Goal: Use online tool/utility

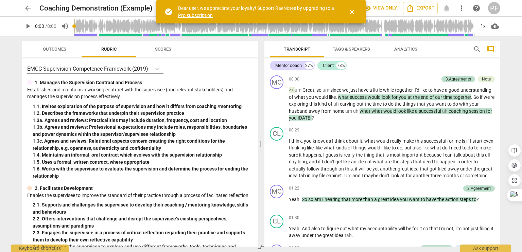
click at [354, 8] on span "close" at bounding box center [352, 12] width 8 height 8
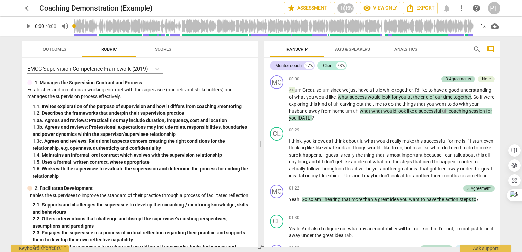
click at [24, 10] on span "arrow_back" at bounding box center [28, 8] width 8 height 8
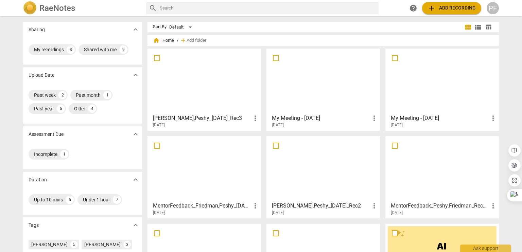
click at [165, 72] on div at bounding box center [204, 81] width 109 height 60
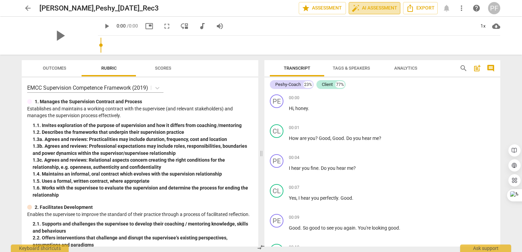
click at [357, 10] on span "auto_fix_high" at bounding box center [356, 8] width 8 height 8
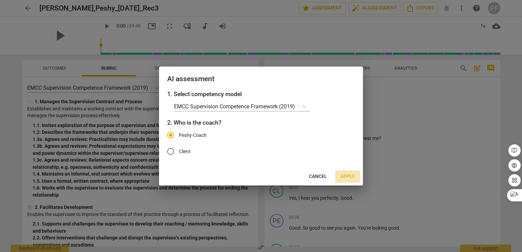
click at [347, 174] on span "Apply" at bounding box center [348, 176] width 14 height 7
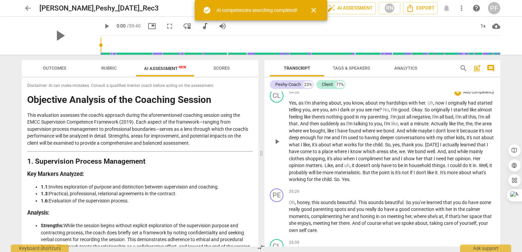
scroll to position [3066, 0]
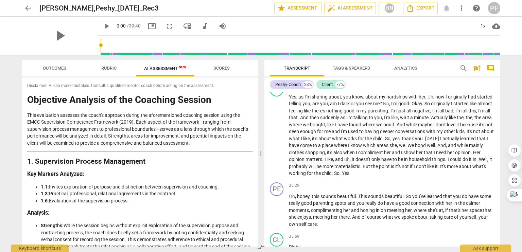
click at [177, 70] on span "AI Assessment New" at bounding box center [165, 68] width 42 height 5
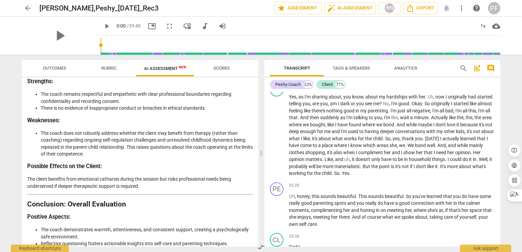
scroll to position [1356, 0]
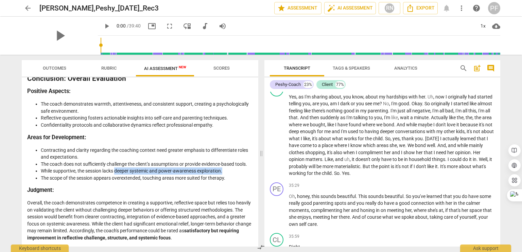
drag, startPoint x: 116, startPoint y: 172, endPoint x: 228, endPoint y: 170, distance: 111.5
click at [228, 170] on li "While supportive, the session lacks deeper systemic and power-awareness explora…" at bounding box center [147, 171] width 212 height 7
copy li "deeper systemic and power-awareness exploration."
